Goal: Navigation & Orientation: Find specific page/section

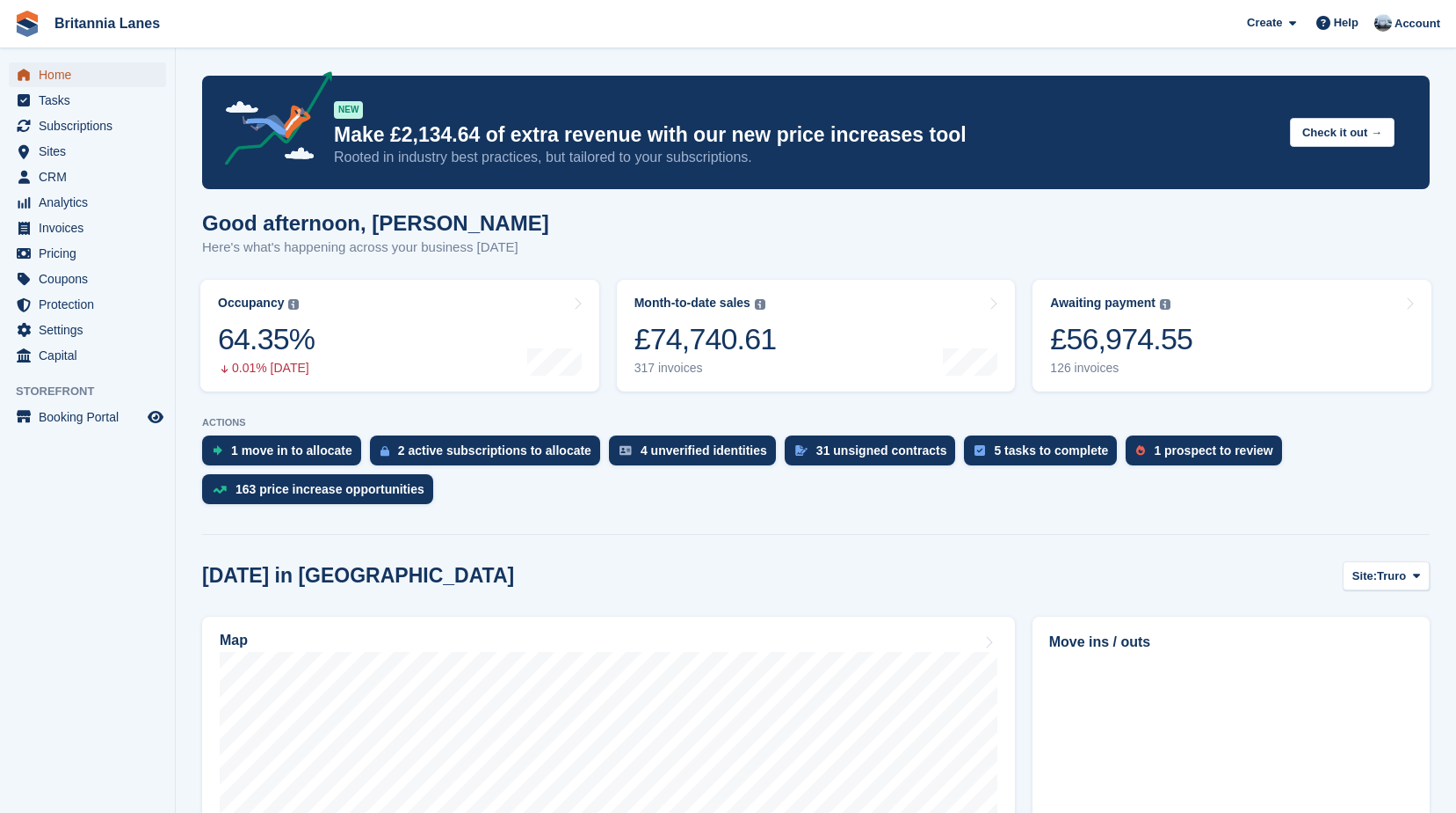
click at [81, 69] on span "Home" at bounding box center [92, 75] width 106 height 25
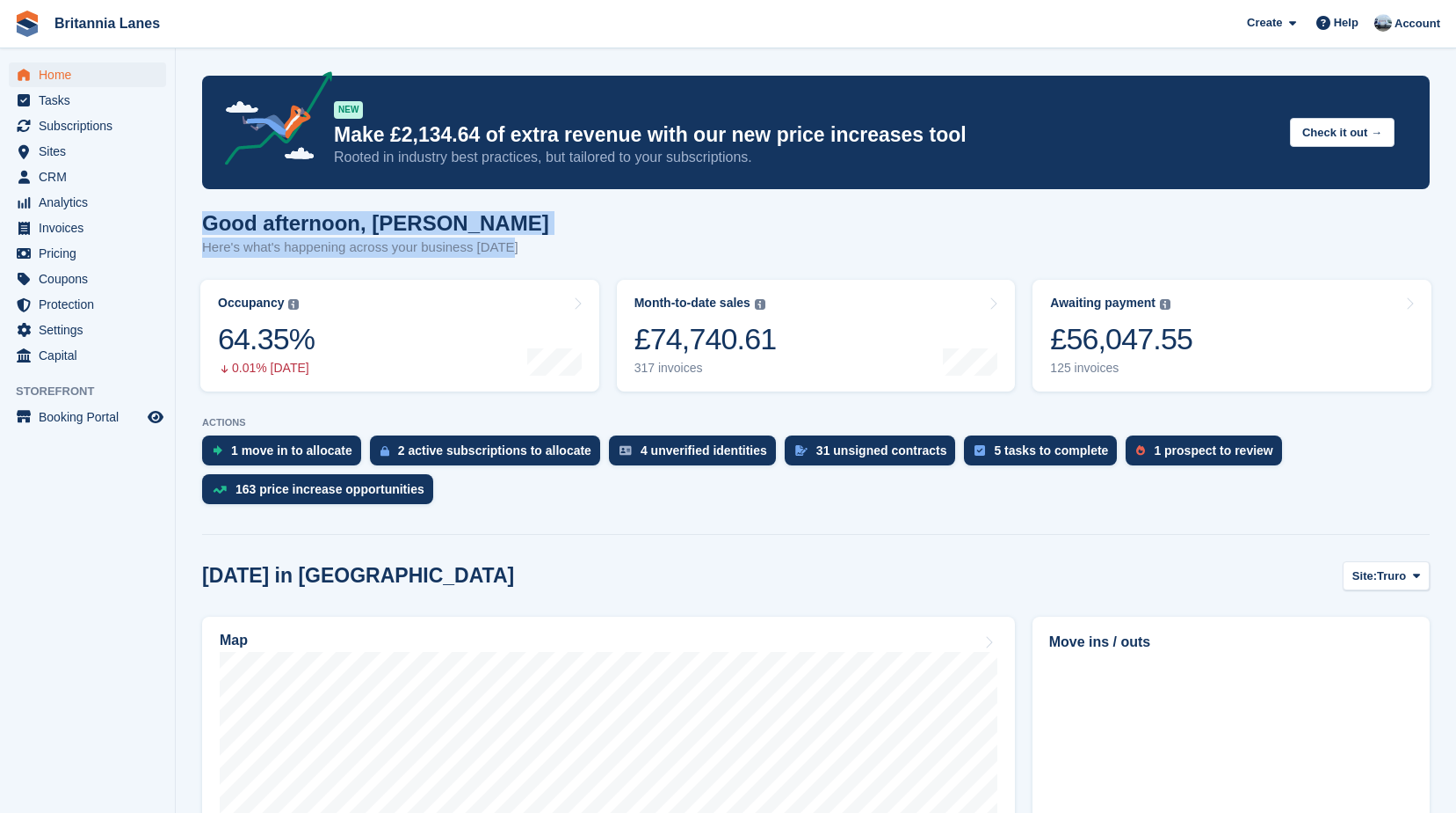
drag, startPoint x: 512, startPoint y: 255, endPoint x: 197, endPoint y: 216, distance: 317.4
drag, startPoint x: 197, startPoint y: 216, endPoint x: 414, endPoint y: 224, distance: 217.1
click at [413, 224] on h1 "Good afternoon, [PERSON_NAME]" at bounding box center [375, 222] width 347 height 24
drag, startPoint x: 507, startPoint y: 248, endPoint x: 200, endPoint y: 221, distance: 308.2
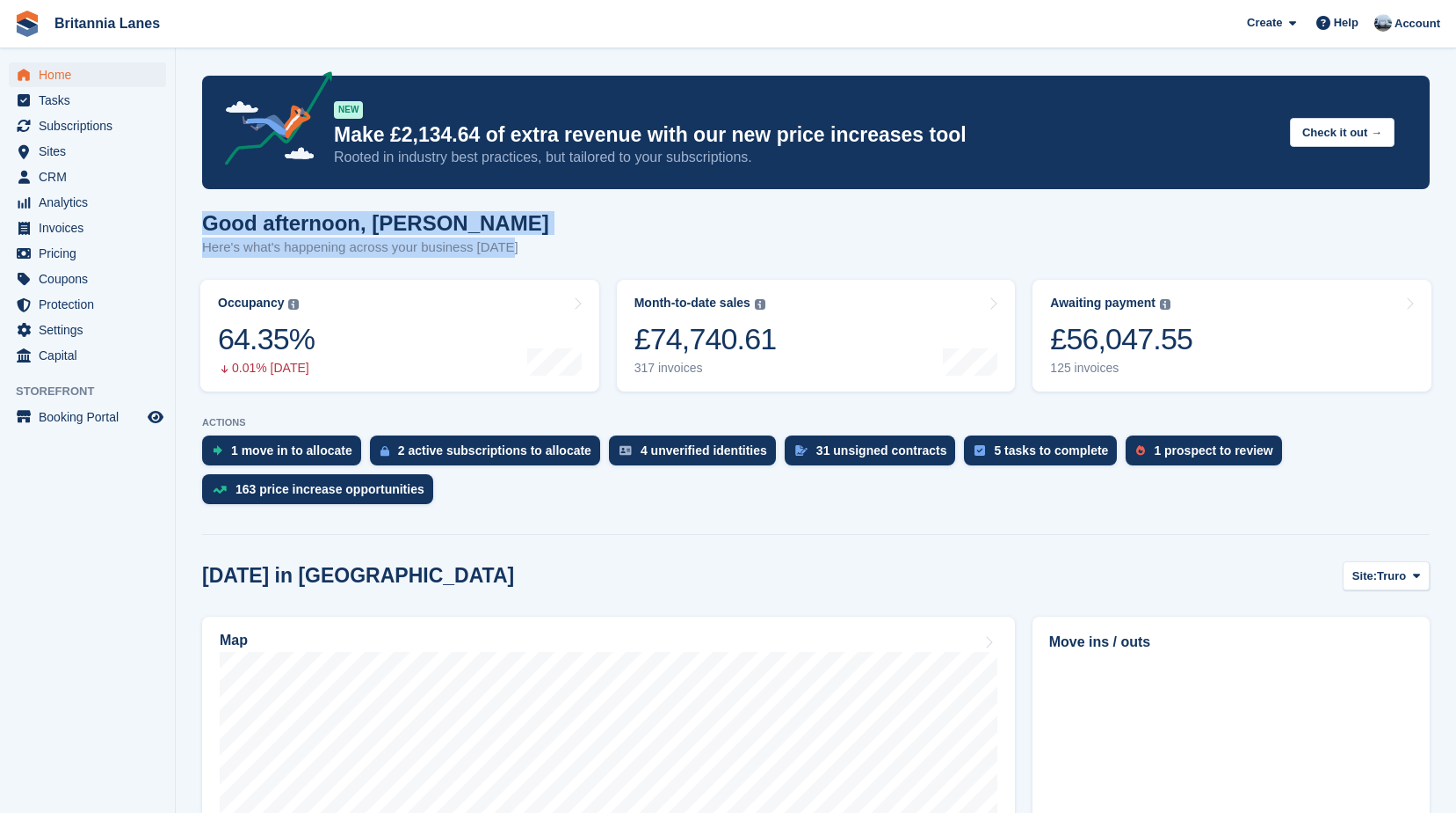
drag, startPoint x: 200, startPoint y: 221, endPoint x: 454, endPoint y: 222, distance: 254.0
click at [454, 222] on h1 "Good afternoon, [PERSON_NAME]" at bounding box center [375, 222] width 347 height 24
drag, startPoint x: 511, startPoint y: 248, endPoint x: 205, endPoint y: 213, distance: 308.0
click at [205, 213] on div "Good afternoon, [PERSON_NAME] Here's what's happening across your business [DAT…" at bounding box center [816, 245] width 1228 height 68
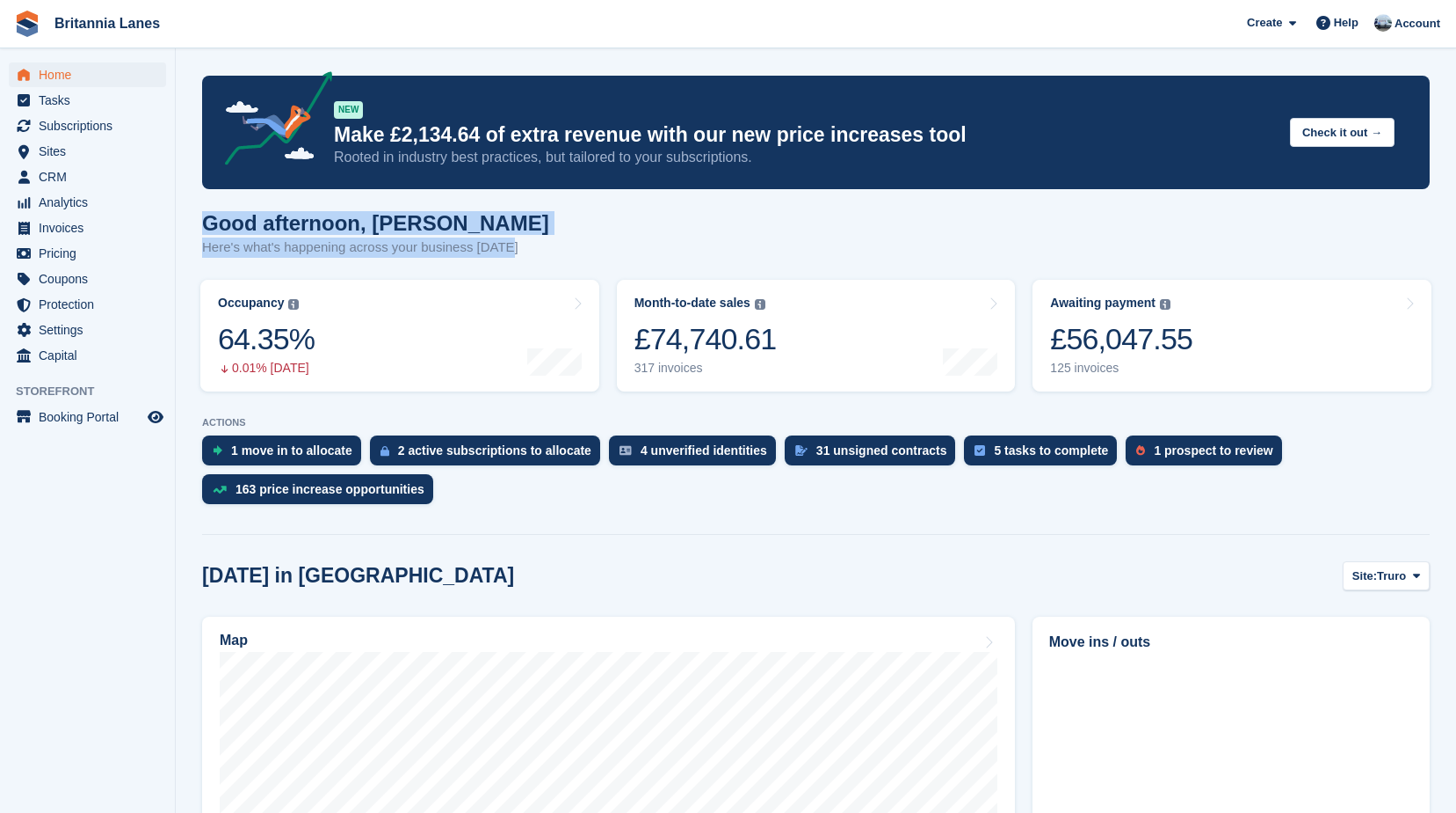
drag, startPoint x: 205, startPoint y: 213, endPoint x: 488, endPoint y: 231, distance: 283.6
click at [488, 231] on h1 "Good afternoon, [PERSON_NAME]" at bounding box center [375, 222] width 347 height 24
drag, startPoint x: 511, startPoint y: 248, endPoint x: 207, endPoint y: 204, distance: 307.2
click at [449, 227] on h1 "Good afternoon, [PERSON_NAME]" at bounding box center [375, 222] width 347 height 24
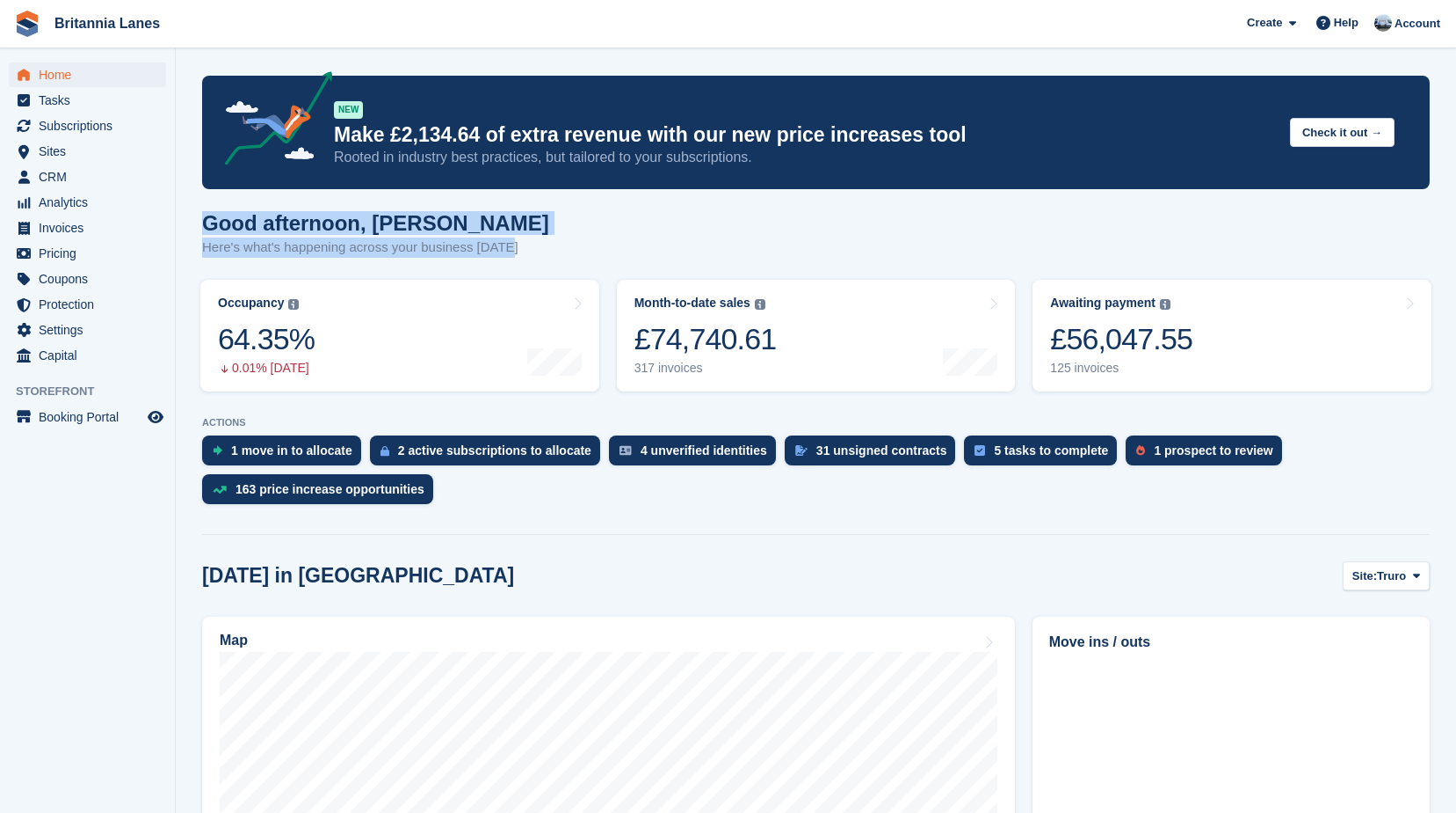
drag, startPoint x: 514, startPoint y: 249, endPoint x: 207, endPoint y: 208, distance: 309.7
click at [462, 219] on h1 "Good afternoon, [PERSON_NAME]" at bounding box center [375, 222] width 347 height 24
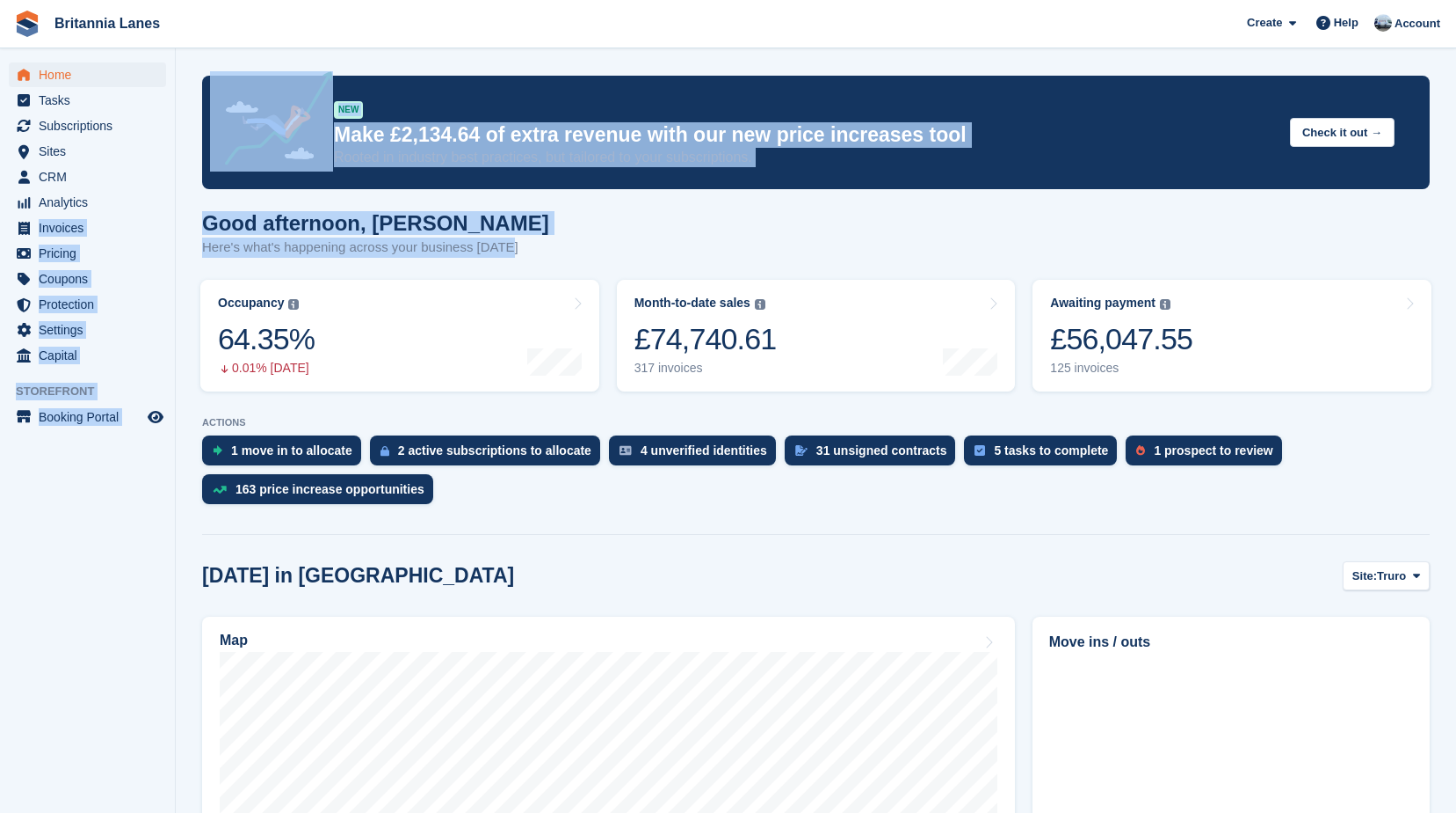
drag, startPoint x: 507, startPoint y: 251, endPoint x: 175, endPoint y: 215, distance: 333.9
drag, startPoint x: 175, startPoint y: 215, endPoint x: 442, endPoint y: 216, distance: 267.0
click at [442, 216] on h1 "Good afternoon, [PERSON_NAME]" at bounding box center [375, 222] width 347 height 24
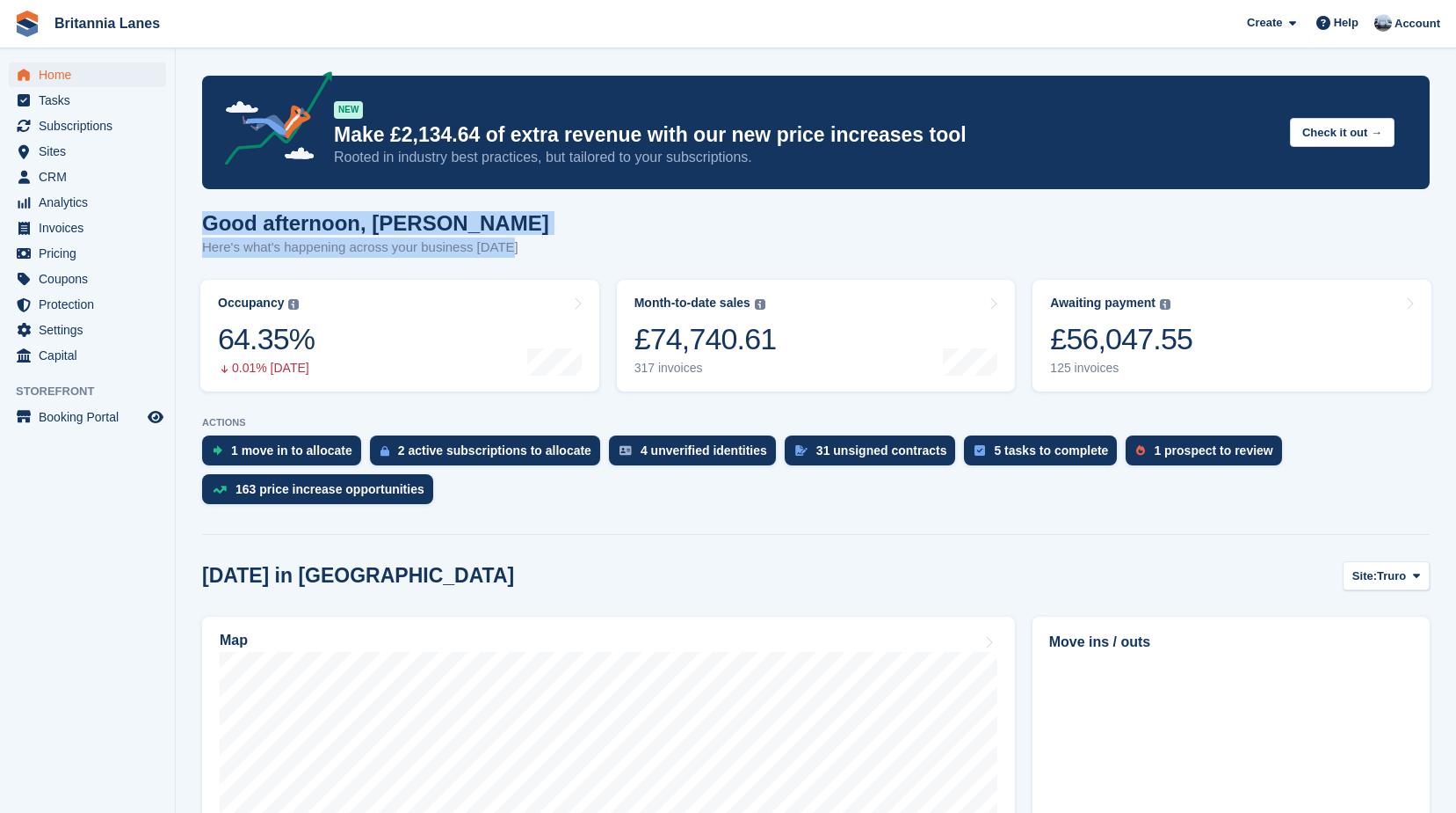
drag, startPoint x: 510, startPoint y: 253, endPoint x: 197, endPoint y: 217, distance: 315.1
click at [460, 218] on h1 "Good afternoon, [PERSON_NAME]" at bounding box center [375, 222] width 347 height 24
drag, startPoint x: 511, startPoint y: 250, endPoint x: 200, endPoint y: 216, distance: 312.9
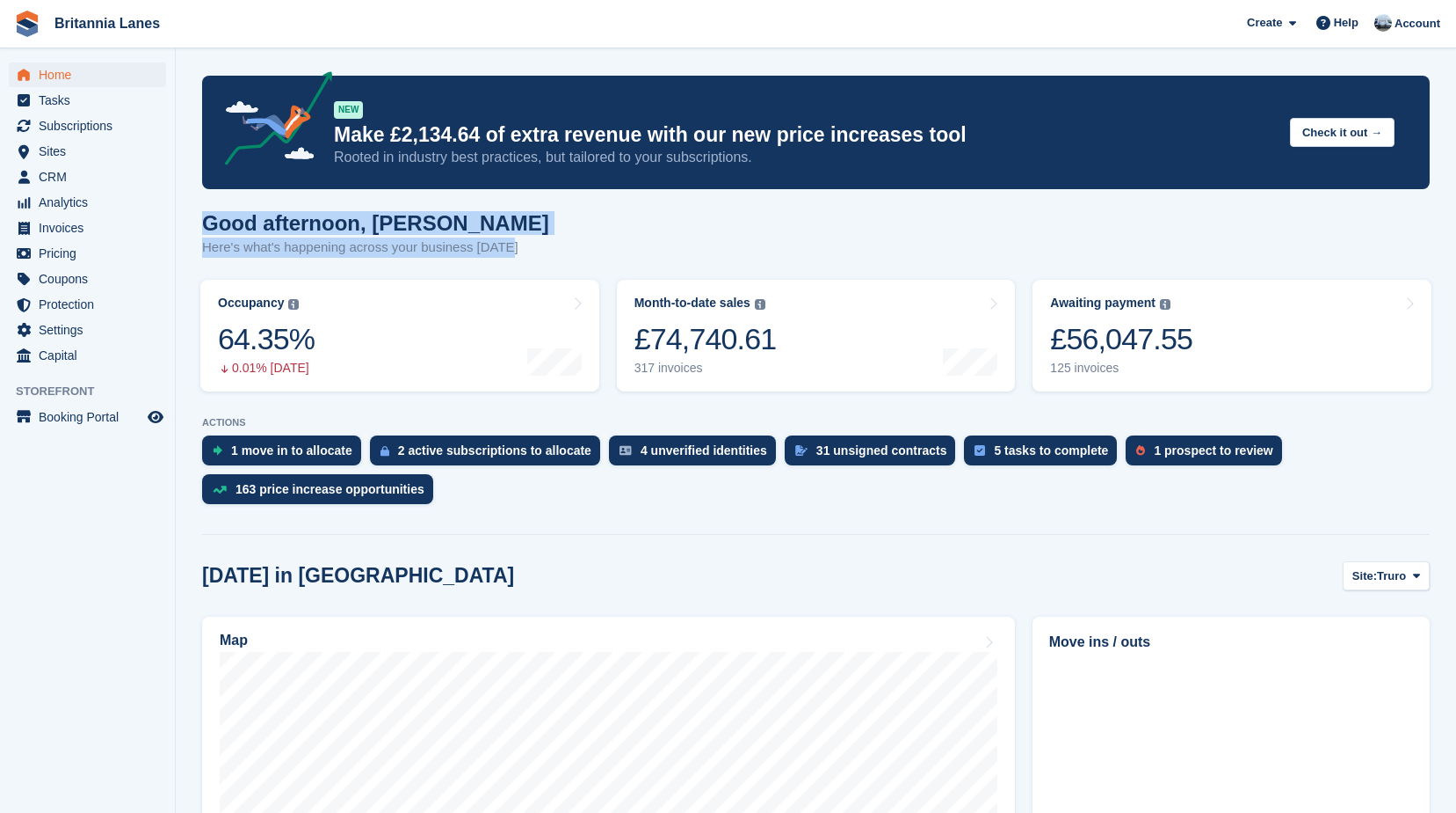
click at [464, 219] on h1 "Good afternoon, [PERSON_NAME]" at bounding box center [375, 222] width 347 height 24
drag, startPoint x: 514, startPoint y: 248, endPoint x: 179, endPoint y: 207, distance: 337.5
drag, startPoint x: 517, startPoint y: 252, endPoint x: 187, endPoint y: 224, distance: 331.2
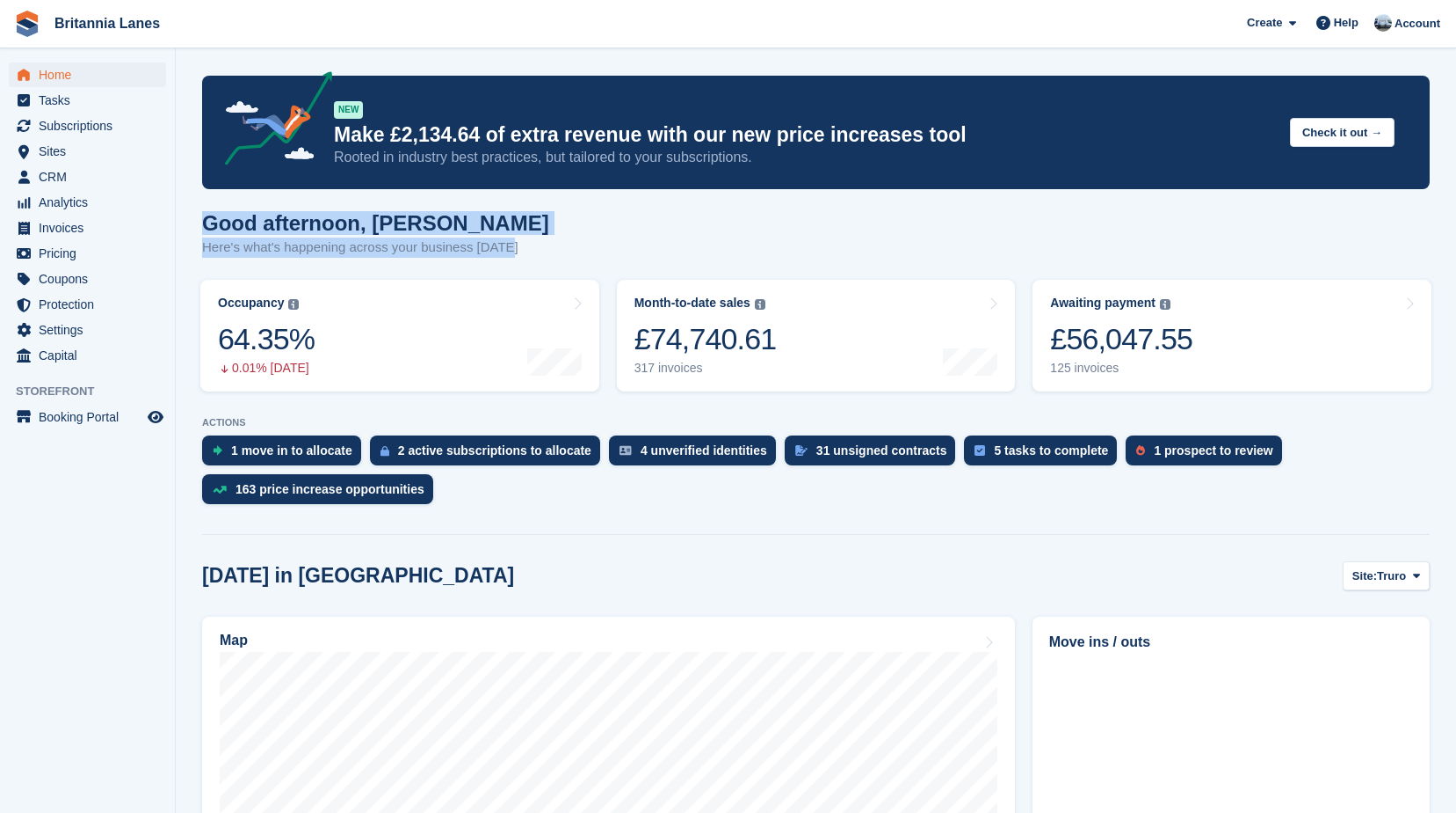
drag, startPoint x: 508, startPoint y: 251, endPoint x: 203, endPoint y: 218, distance: 306.8
click at [203, 218] on div "Good afternoon, [PERSON_NAME] Here's what's happening across your business [DAT…" at bounding box center [816, 245] width 1228 height 68
click at [468, 226] on h1 "Good afternoon, [PERSON_NAME]" at bounding box center [375, 222] width 347 height 24
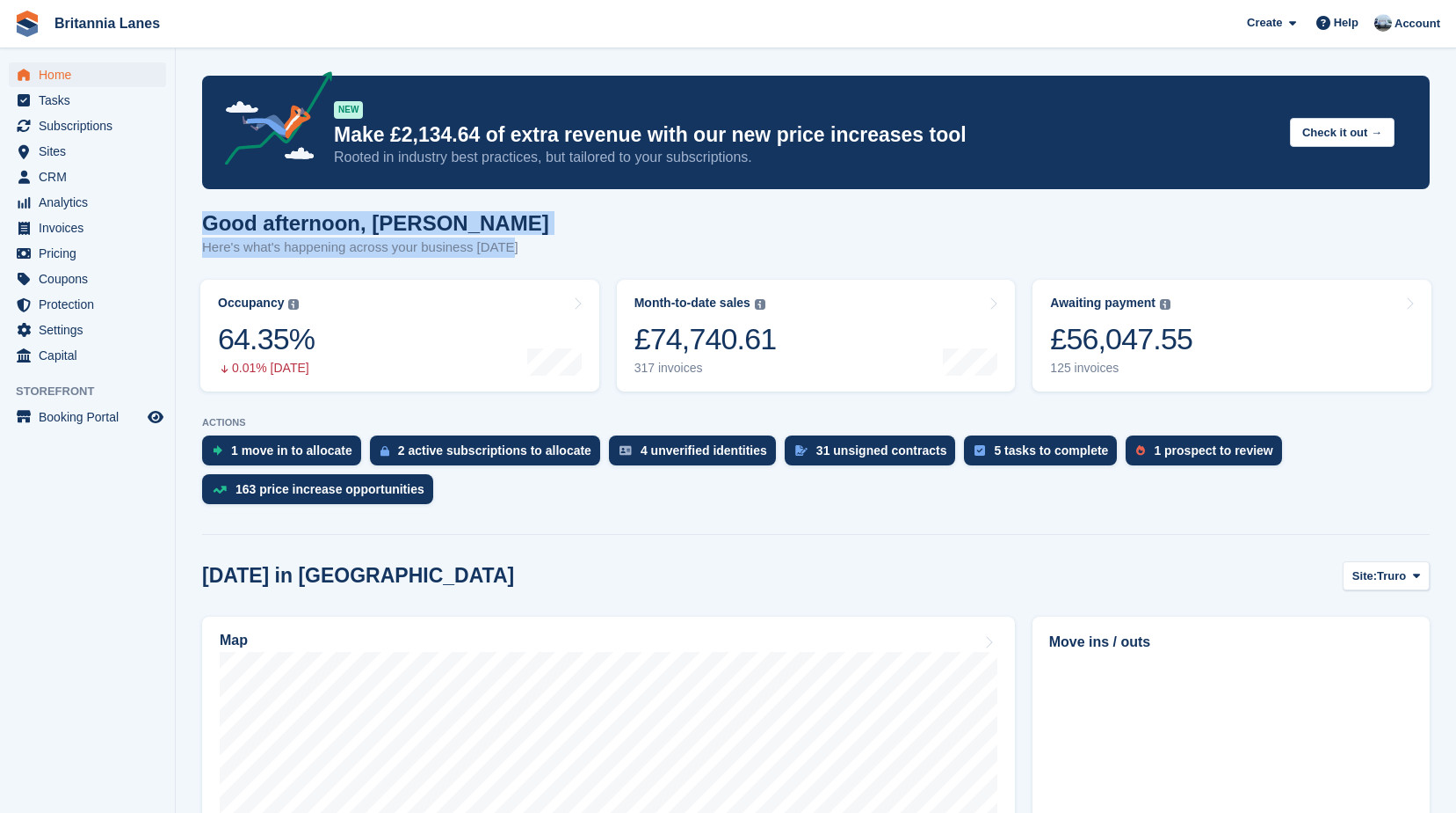
drag, startPoint x: 517, startPoint y: 246, endPoint x: 205, endPoint y: 225, distance: 312.7
click at [205, 225] on div "Good afternoon, [PERSON_NAME] Here's what's happening across your business [DAT…" at bounding box center [816, 245] width 1228 height 68
click at [458, 215] on h1 "Good afternoon, [PERSON_NAME]" at bounding box center [375, 222] width 347 height 24
drag, startPoint x: 508, startPoint y: 248, endPoint x: 202, endPoint y: 218, distance: 307.5
click at [202, 218] on div "Good afternoon, [PERSON_NAME] Here's what's happening across your business [DAT…" at bounding box center [816, 245] width 1228 height 68
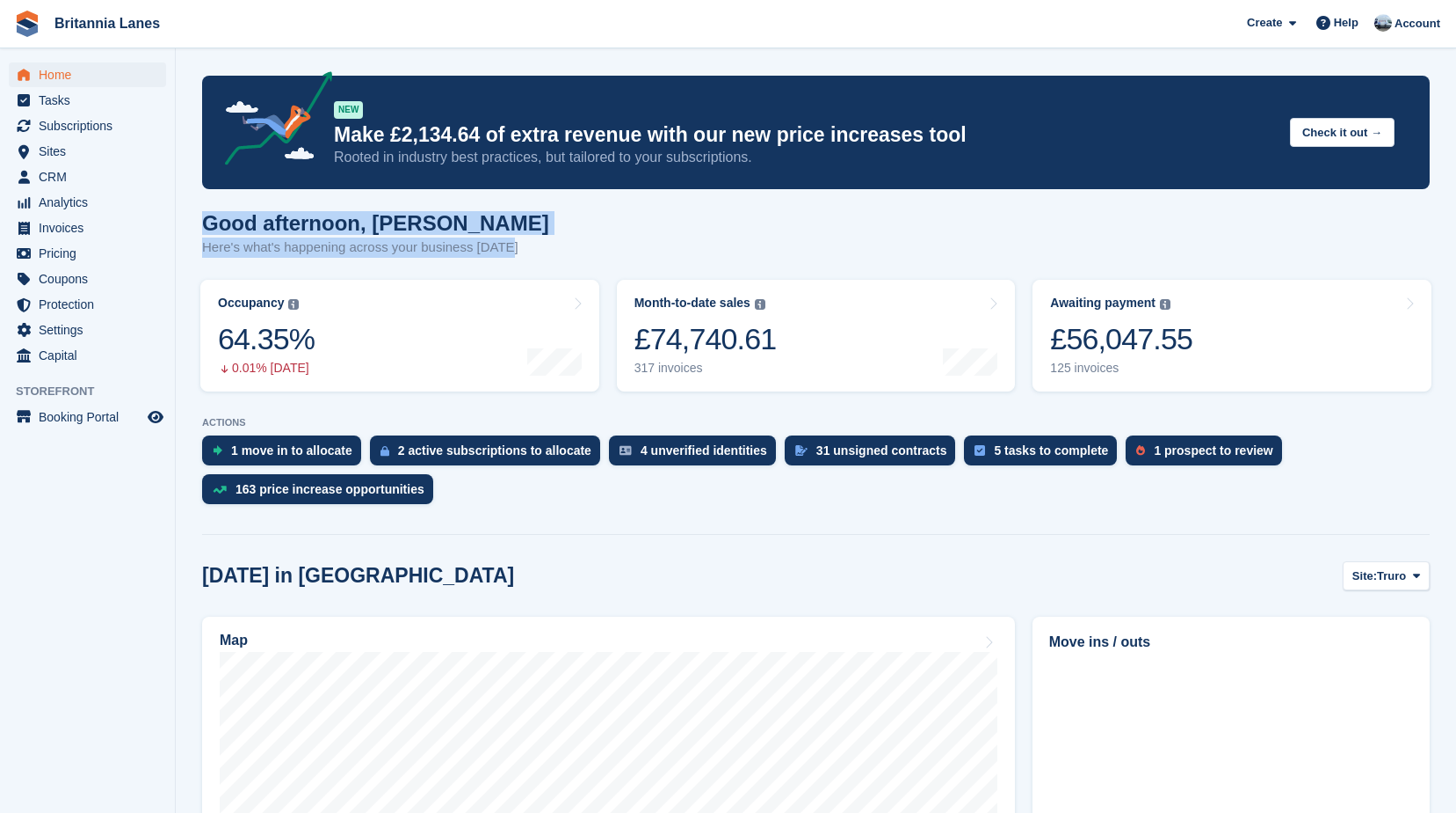
click at [422, 222] on h1 "Good afternoon, [PERSON_NAME]" at bounding box center [375, 222] width 347 height 24
drag, startPoint x: 511, startPoint y: 249, endPoint x: 203, endPoint y: 223, distance: 309.1
click at [203, 223] on div "Good afternoon, [PERSON_NAME] Here's what's happening across your business [DAT…" at bounding box center [816, 245] width 1228 height 68
drag, startPoint x: 203, startPoint y: 223, endPoint x: 470, endPoint y: 221, distance: 267.0
click at [470, 221] on h1 "Good afternoon, [PERSON_NAME]" at bounding box center [375, 222] width 347 height 24
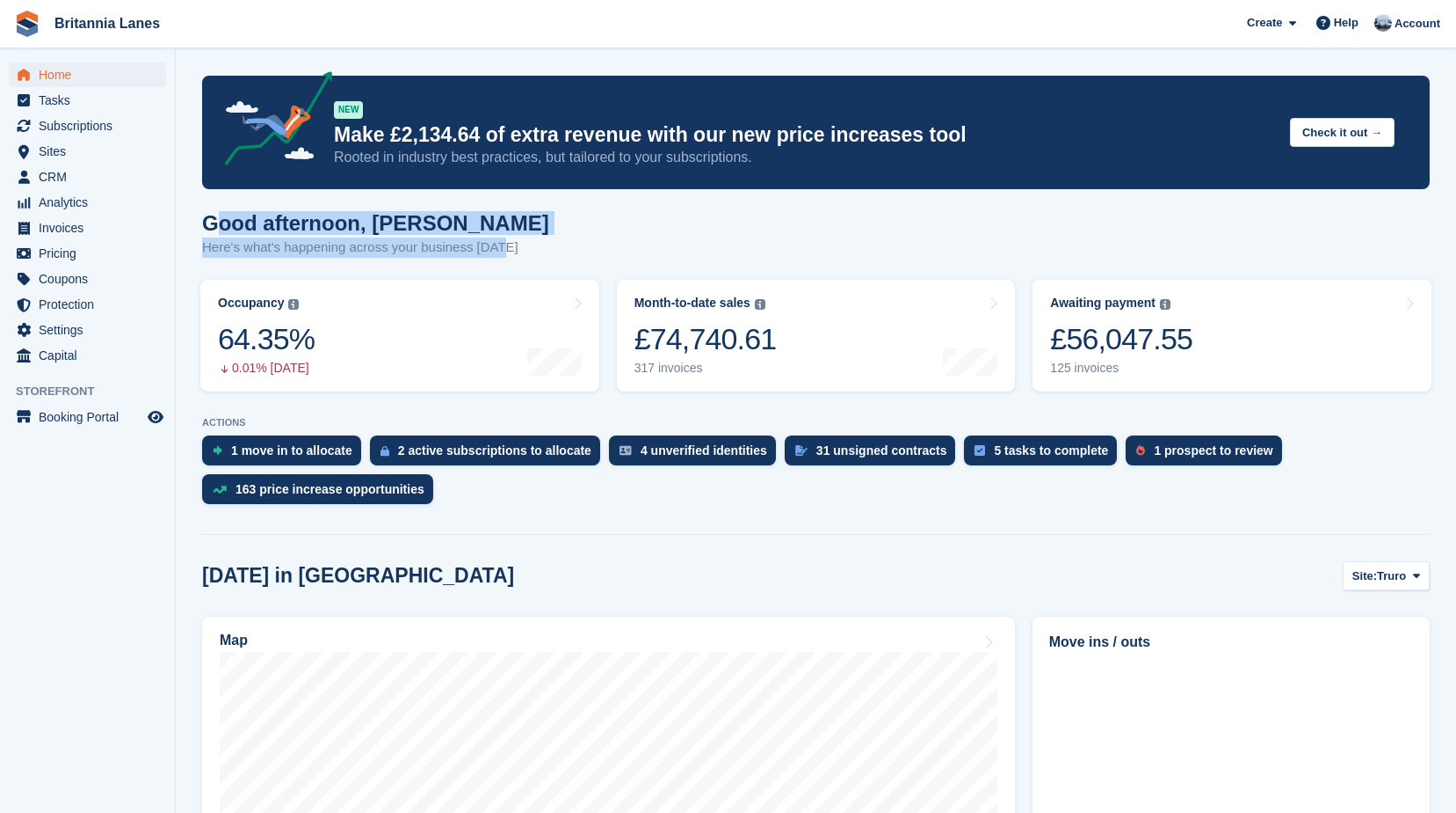
drag, startPoint x: 498, startPoint y: 250, endPoint x: 215, endPoint y: 216, distance: 285.0
click at [215, 216] on div "Good afternoon, [PERSON_NAME] Here's what's happening across your business [DAT…" at bounding box center [375, 234] width 347 height 46
drag, startPoint x: 215, startPoint y: 216, endPoint x: 468, endPoint y: 221, distance: 253.0
click at [454, 217] on h1 "Good afternoon, [PERSON_NAME]" at bounding box center [375, 222] width 347 height 24
drag, startPoint x: 511, startPoint y: 248, endPoint x: 192, endPoint y: 220, distance: 320.2
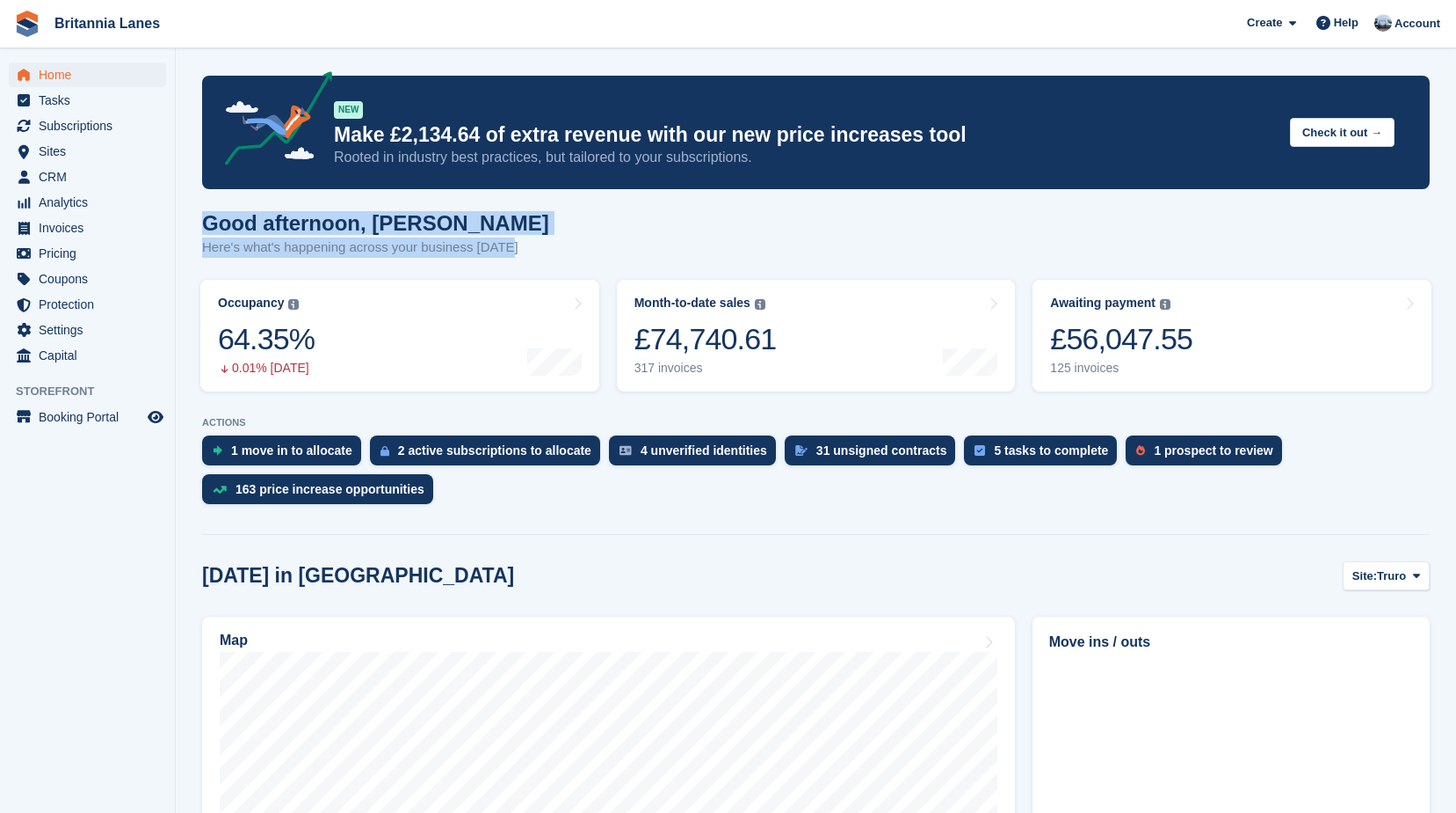
click at [450, 220] on h1 "Good afternoon, [PERSON_NAME]" at bounding box center [375, 222] width 347 height 24
drag, startPoint x: 466, startPoint y: 249, endPoint x: 188, endPoint y: 216, distance: 280.0
click at [498, 215] on h1 "Good afternoon, [PERSON_NAME]" at bounding box center [375, 222] width 347 height 24
